Goal: Navigation & Orientation: Find specific page/section

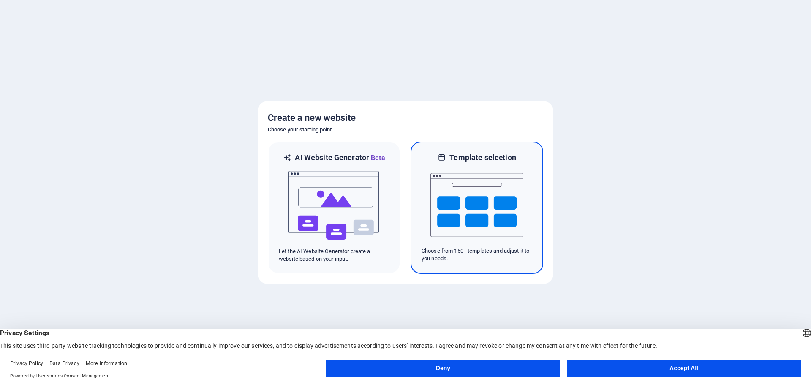
click at [454, 181] on img at bounding box center [476, 205] width 93 height 84
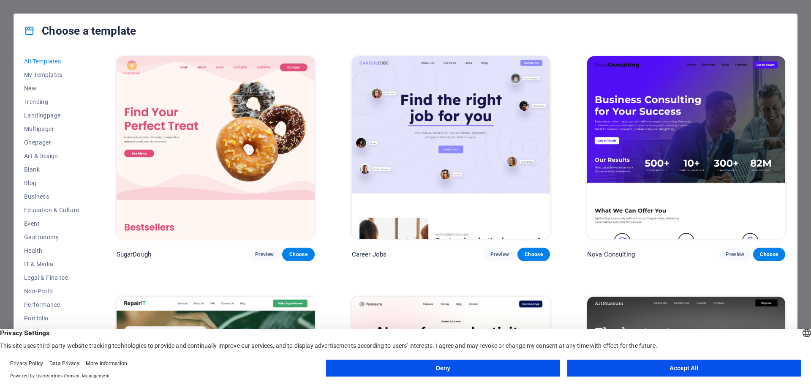
click at [529, 367] on button "Deny" at bounding box center [443, 367] width 234 height 17
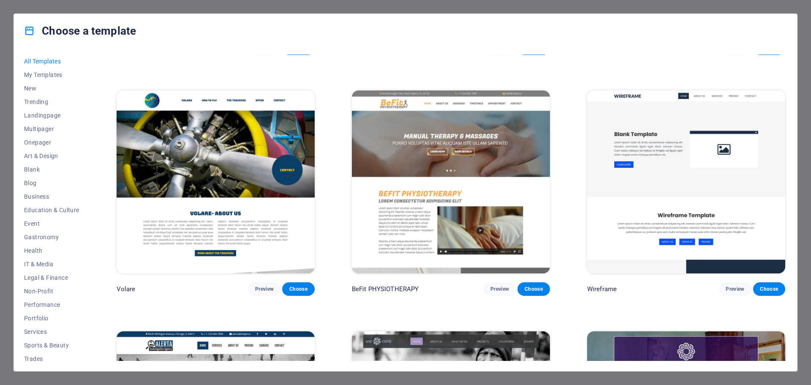
scroll to position [5974, 0]
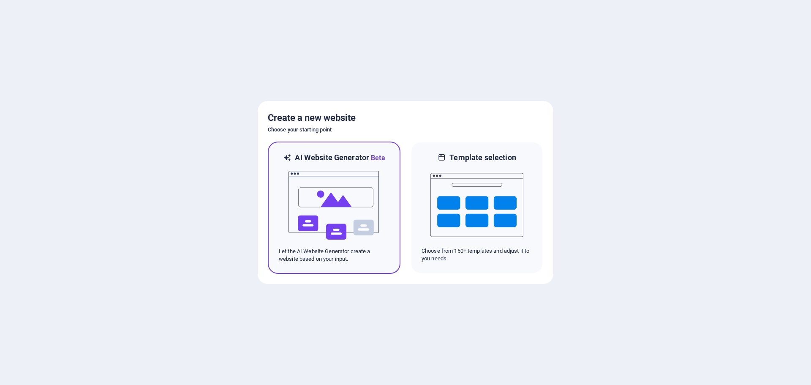
click at [341, 187] on img at bounding box center [334, 205] width 93 height 84
